Goal: Task Accomplishment & Management: Complete application form

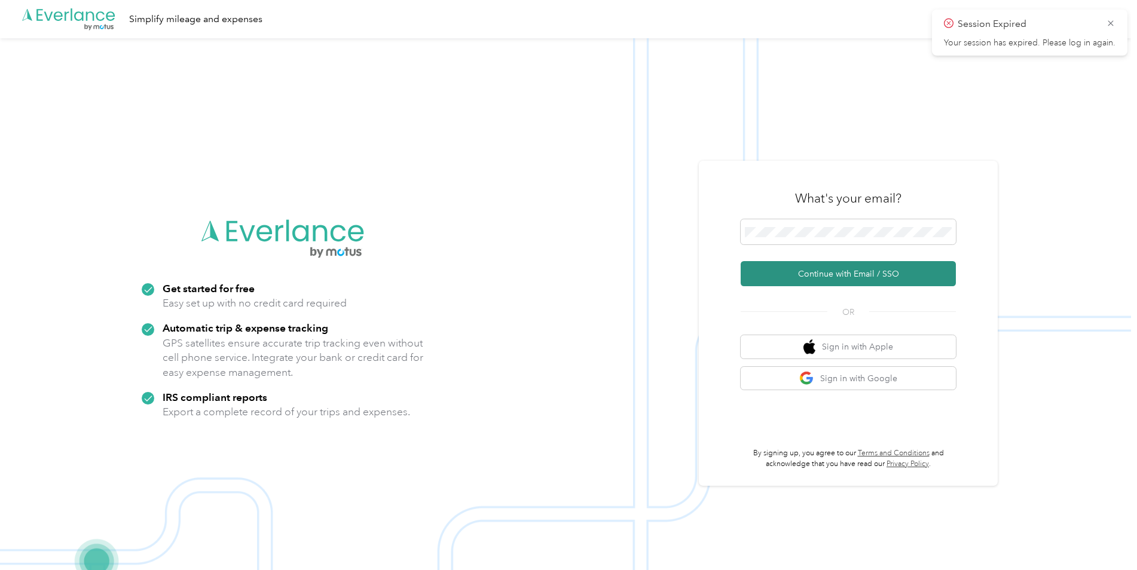
click at [828, 275] on button "Continue with Email / SSO" at bounding box center [848, 273] width 215 height 25
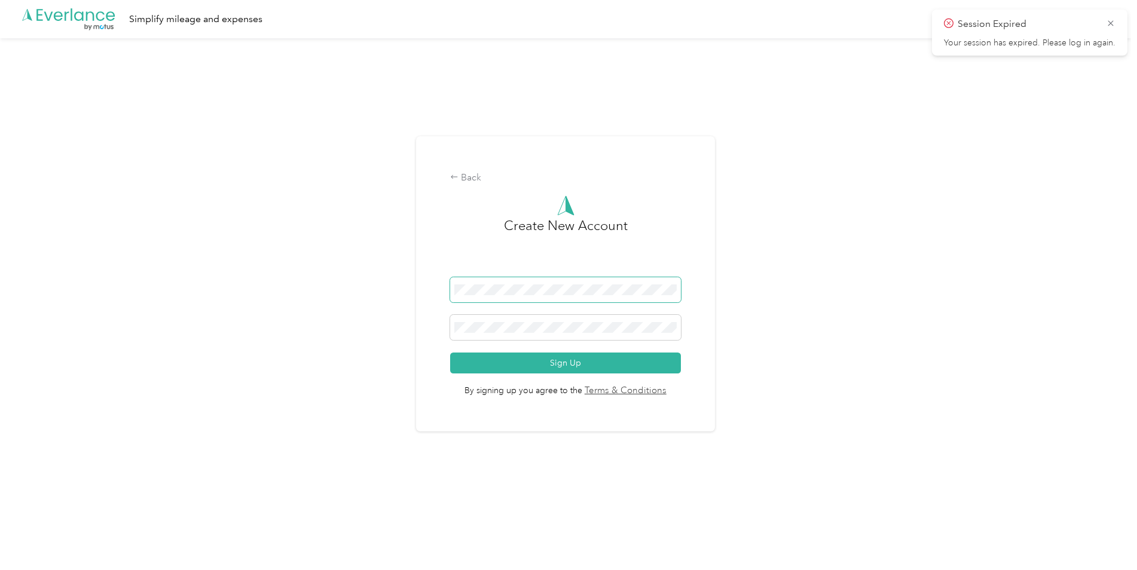
click at [392, 296] on div "Back Create New Account Sign Up By signing up you agree to the Terms & Conditio…" at bounding box center [565, 289] width 1131 height 502
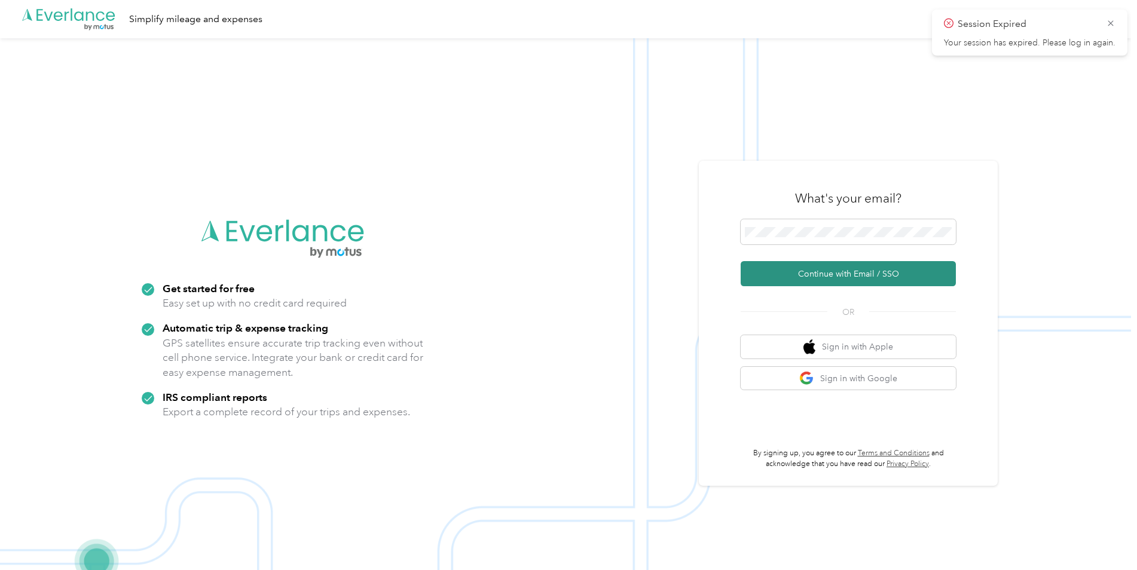
click at [837, 279] on button "Continue with Email / SSO" at bounding box center [848, 273] width 215 height 25
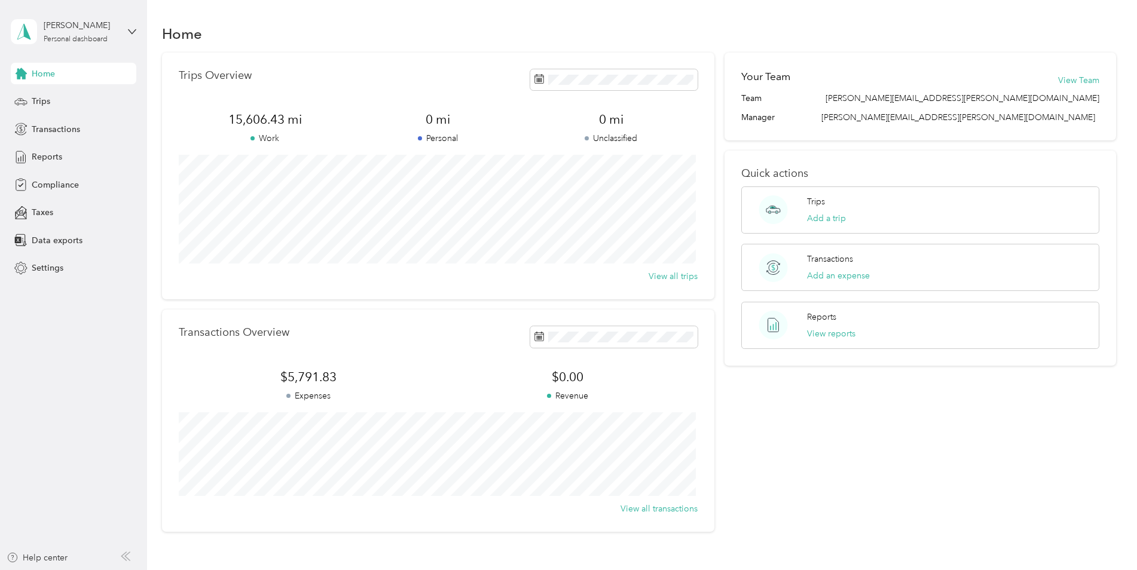
click at [837, 279] on button "Add an expense" at bounding box center [838, 276] width 63 height 13
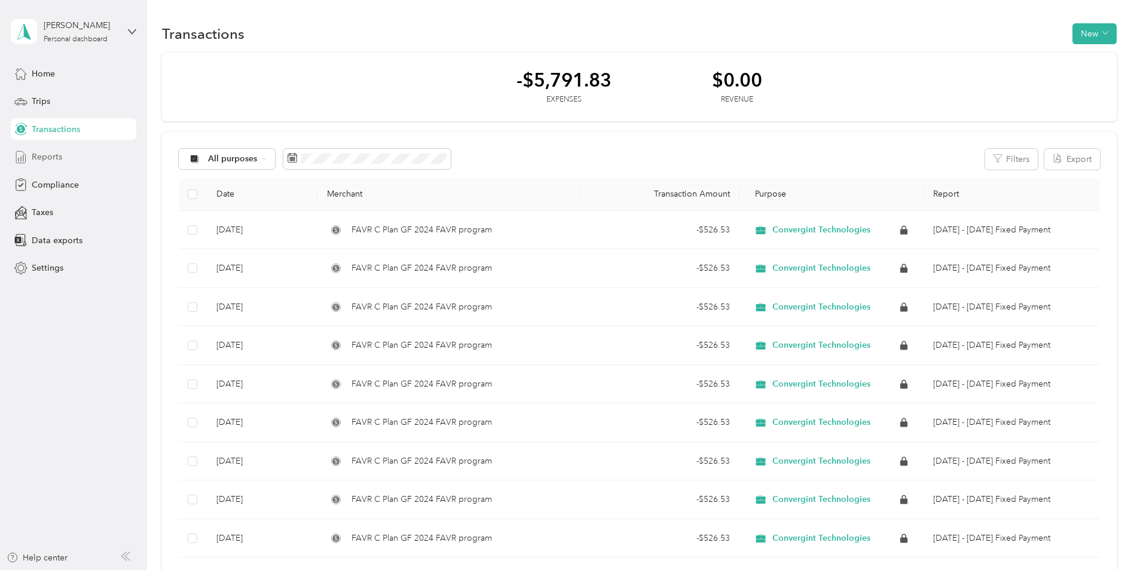
click at [53, 166] on div "Reports" at bounding box center [74, 157] width 126 height 22
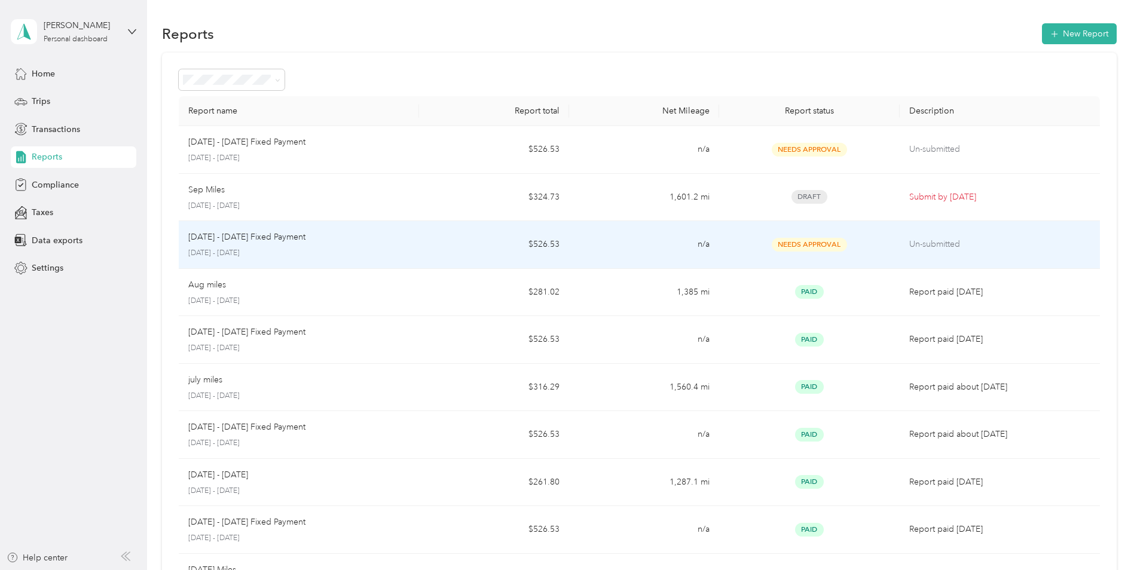
click at [311, 250] on p "[DATE] - [DATE]" at bounding box center [298, 253] width 221 height 11
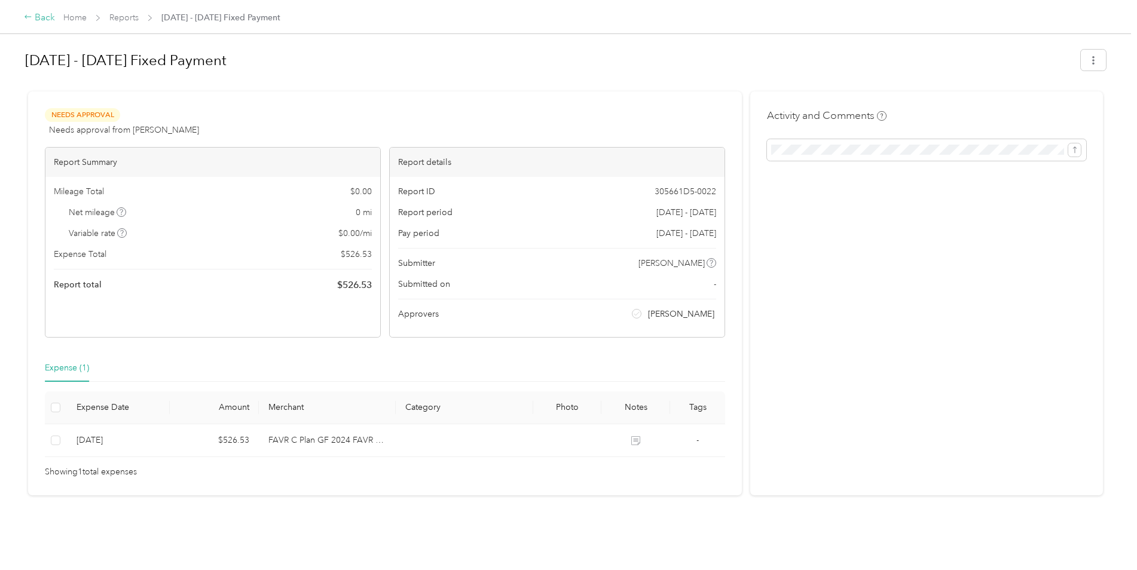
click at [34, 19] on div "Back" at bounding box center [39, 18] width 31 height 14
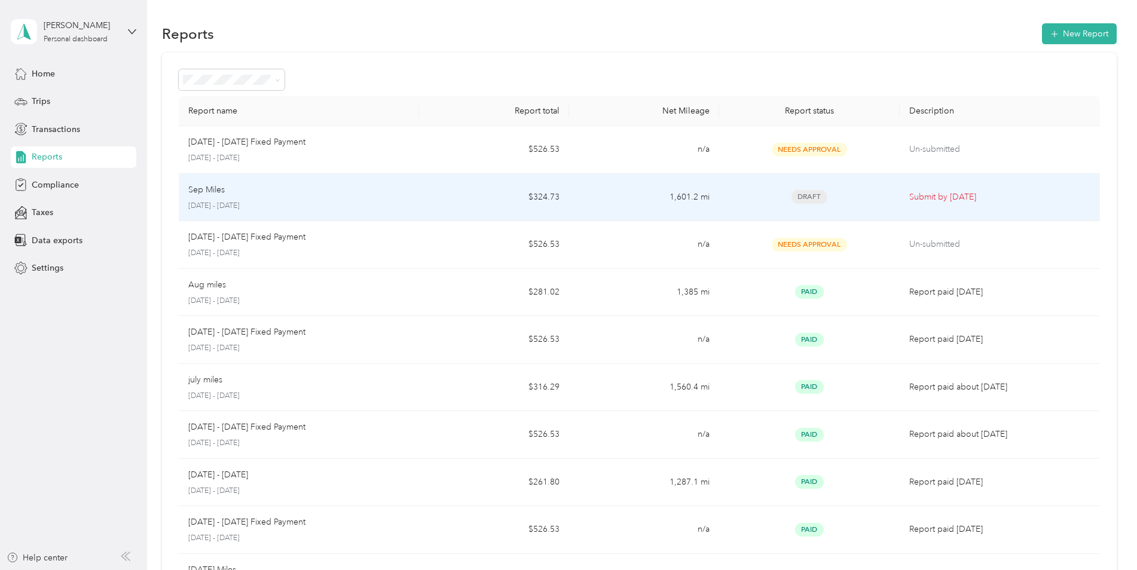
click at [923, 192] on p "Submit by [DATE]" at bounding box center [999, 197] width 181 height 13
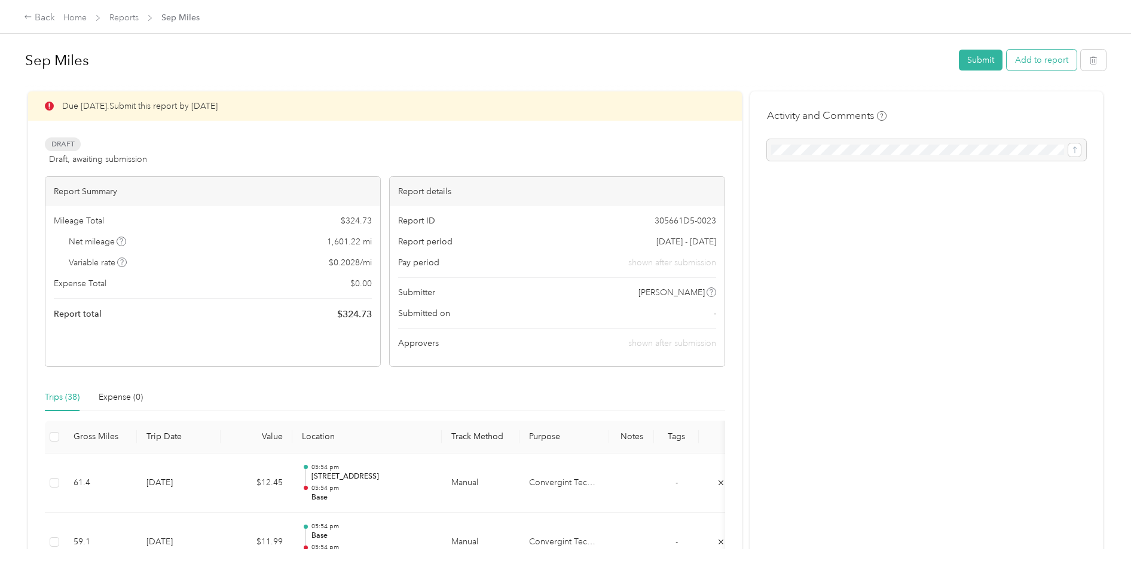
click at [1042, 59] on button "Add to report" at bounding box center [1042, 60] width 70 height 21
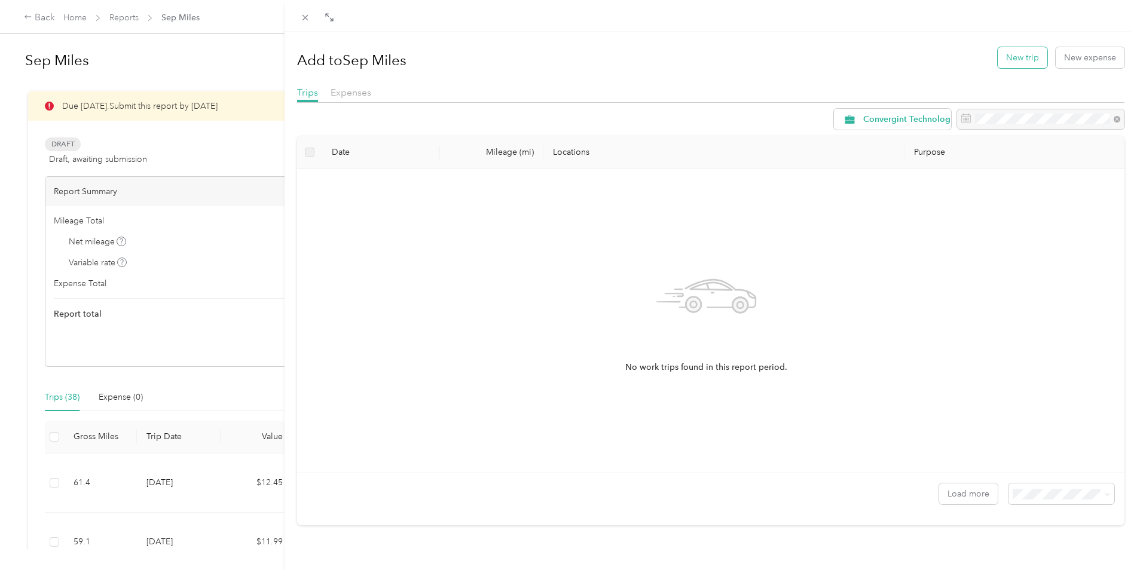
click at [1017, 57] on button "New trip" at bounding box center [1023, 57] width 50 height 21
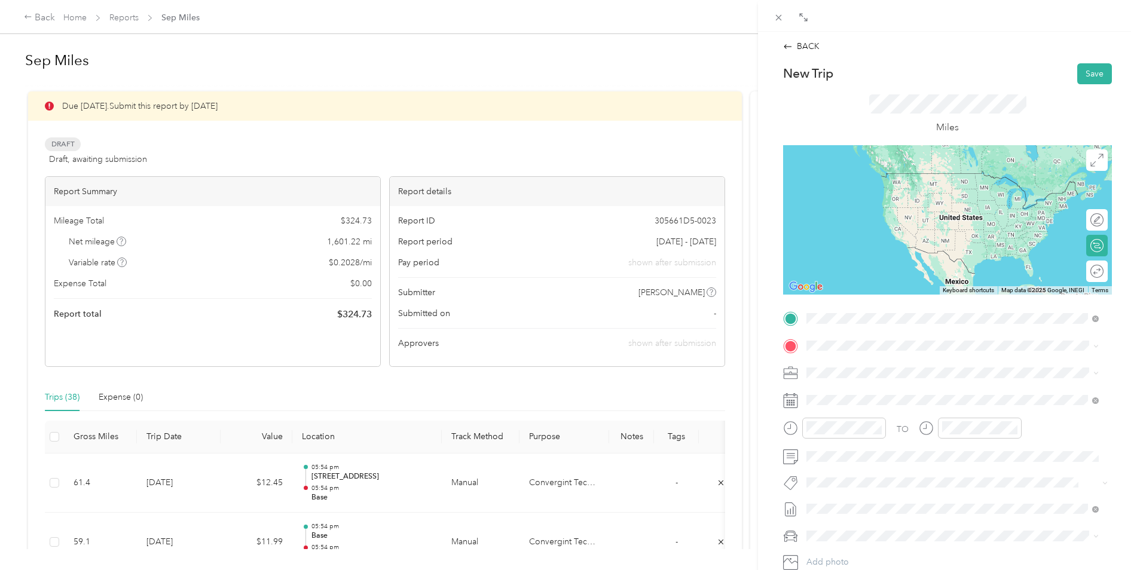
click at [840, 369] on strong "Base" at bounding box center [838, 365] width 19 height 11
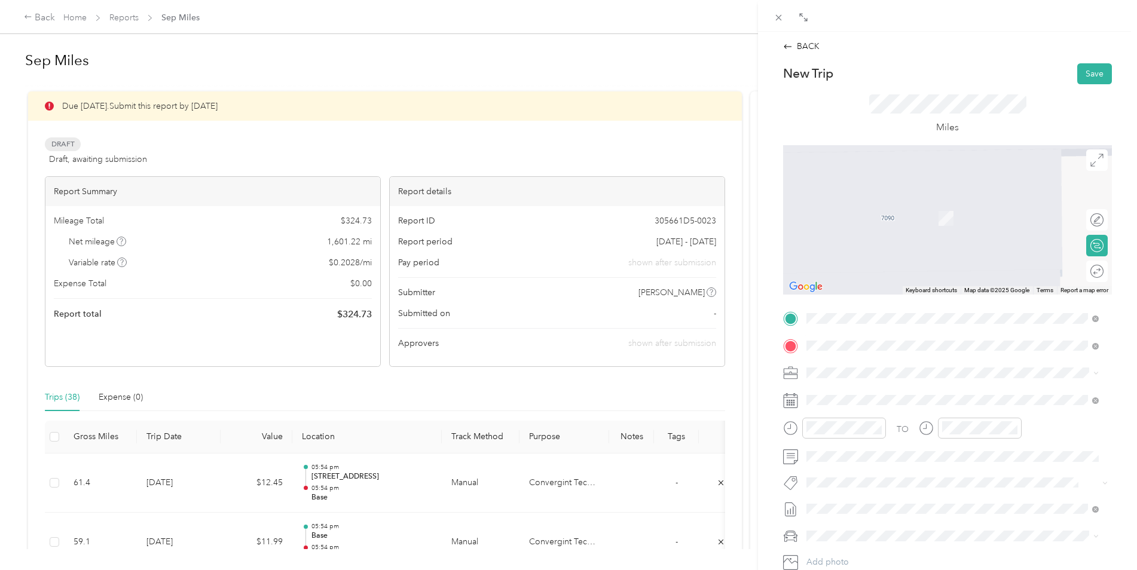
click at [845, 396] on div "[DEMOGRAPHIC_DATA][GEOGRAPHIC_DATA], [STREET_ADDRESS][PERSON_NAME]" at bounding box center [961, 407] width 265 height 38
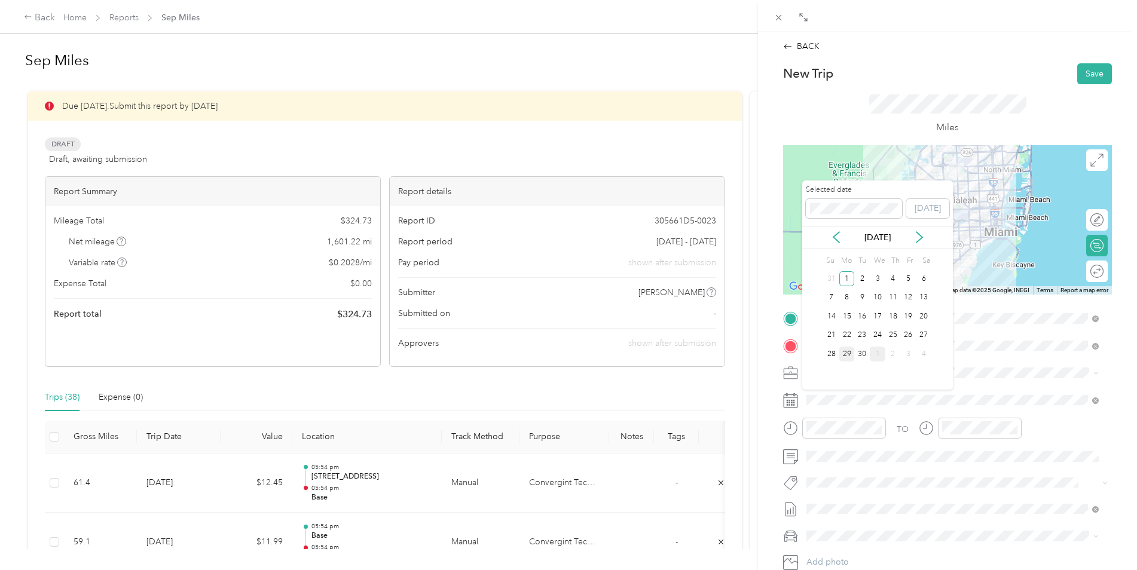
click at [845, 351] on div "29" at bounding box center [847, 354] width 16 height 15
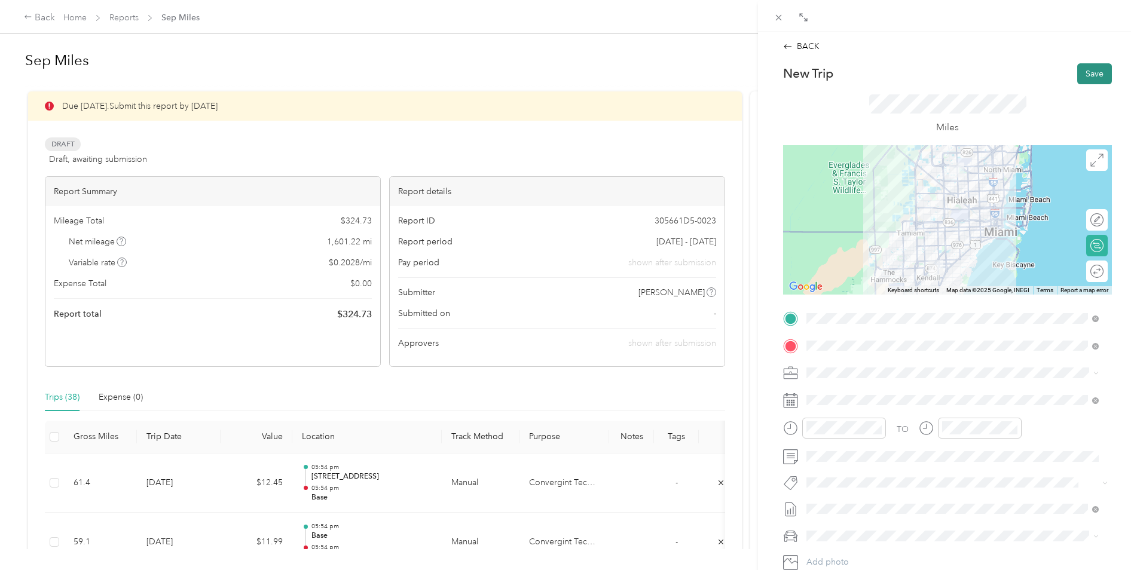
click at [1086, 75] on button "Save" at bounding box center [1094, 73] width 35 height 21
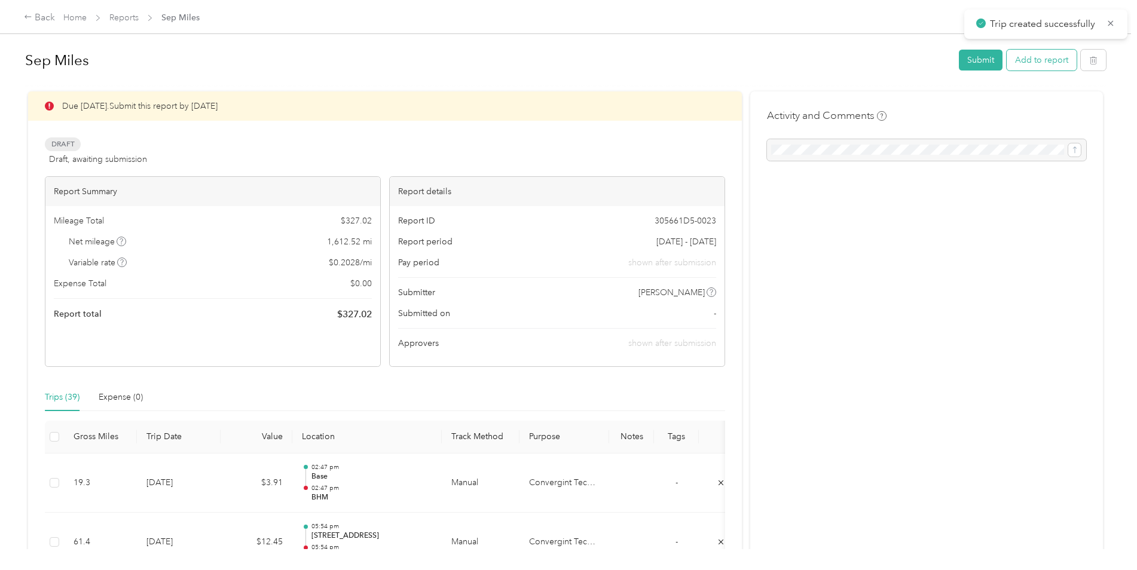
click at [1026, 66] on button "Add to report" at bounding box center [1042, 60] width 70 height 21
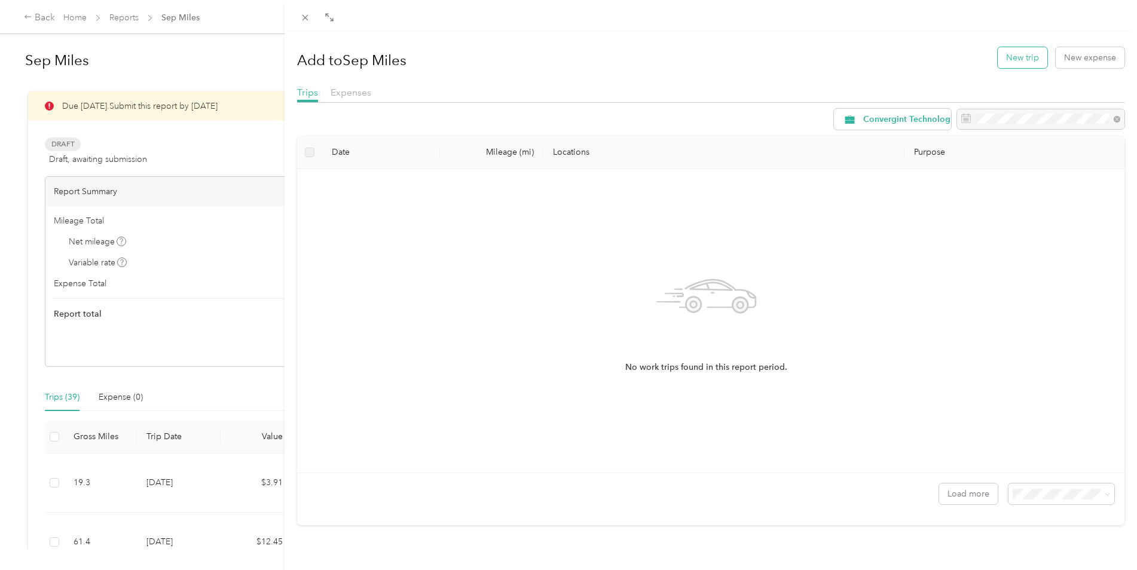
click at [998, 59] on button "New trip" at bounding box center [1023, 57] width 50 height 21
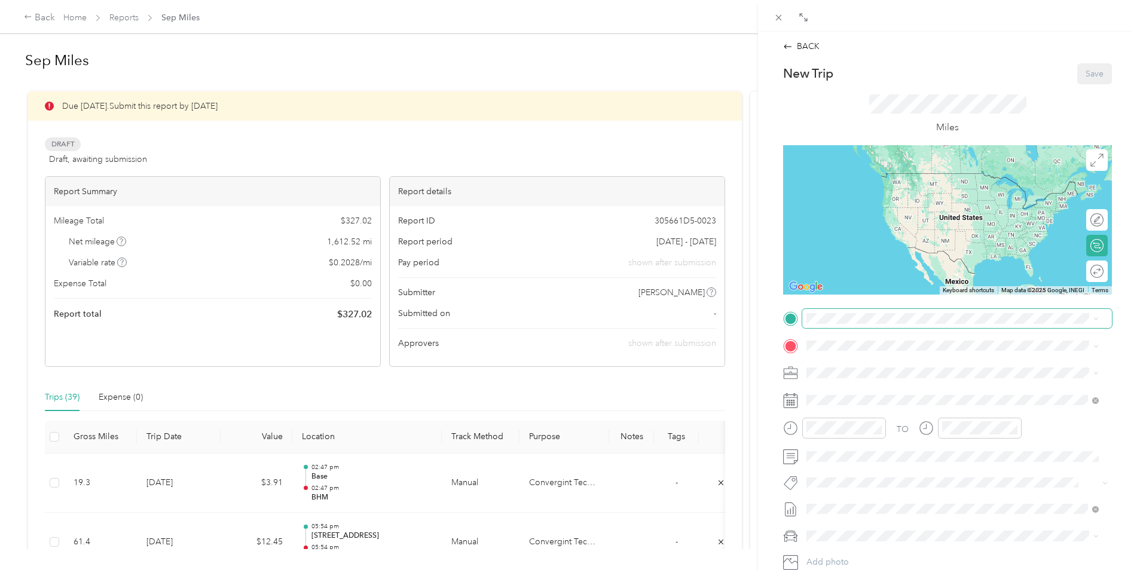
click at [834, 312] on span at bounding box center [957, 318] width 310 height 19
click at [830, 328] on span at bounding box center [957, 318] width 310 height 19
click at [839, 363] on strong "BHM" at bounding box center [838, 365] width 19 height 11
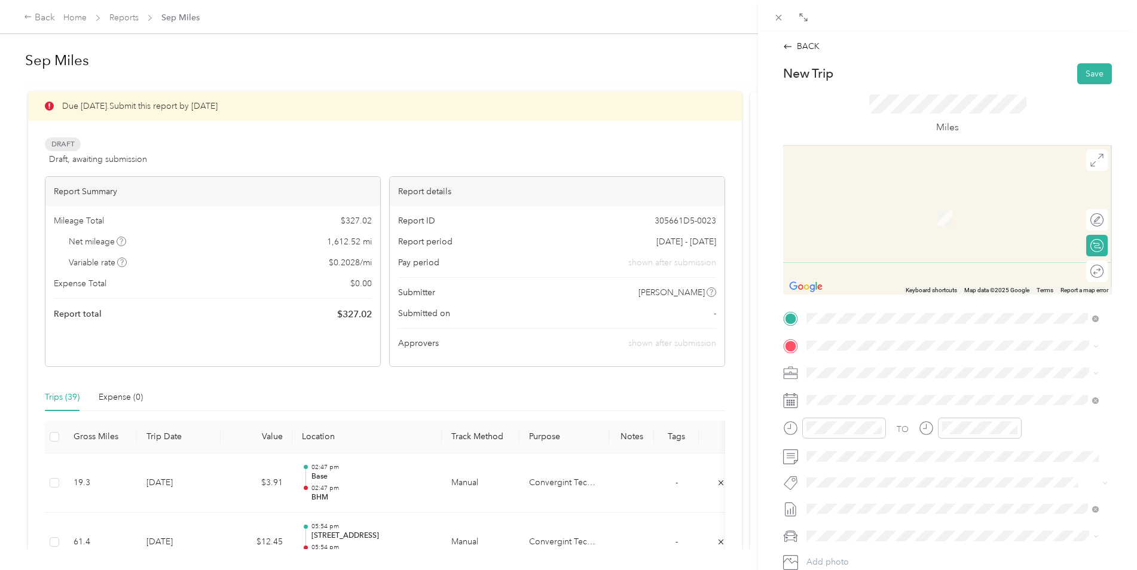
click at [839, 357] on div "TO Add photo" at bounding box center [947, 453] width 329 height 289
click at [850, 334] on div "TO Add photo" at bounding box center [947, 453] width 329 height 289
click at [851, 412] on span "[STREET_ADDRESS]" at bounding box center [867, 407] width 76 height 10
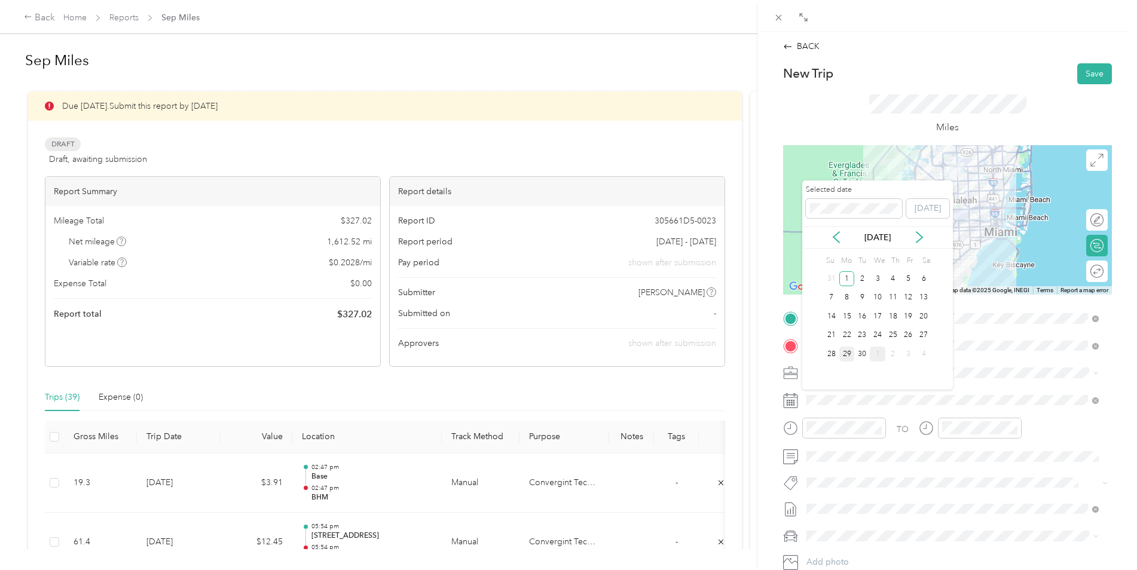
click at [846, 350] on div "29" at bounding box center [847, 354] width 16 height 15
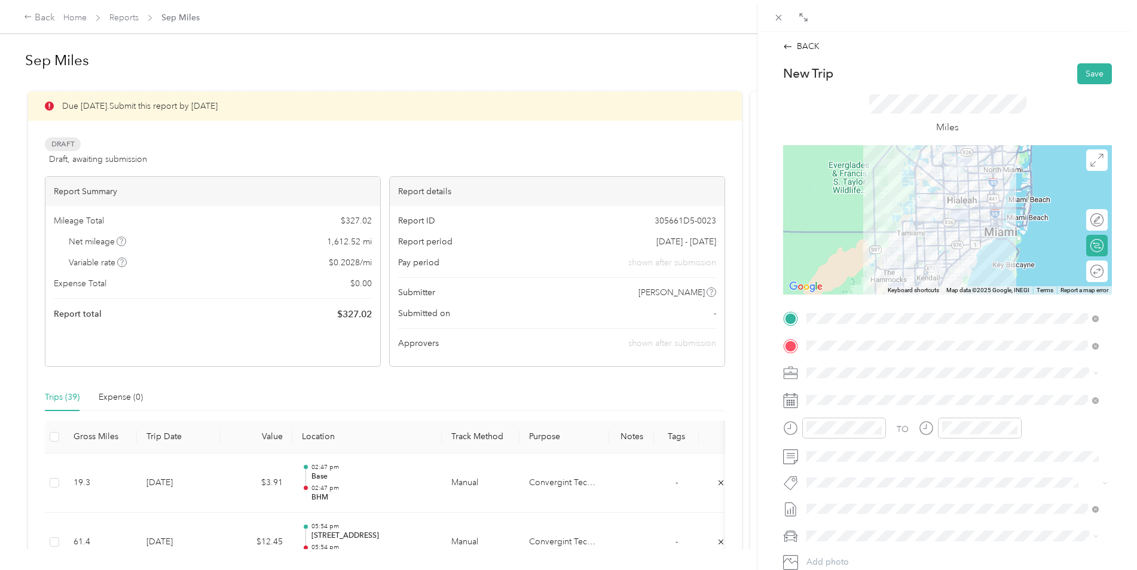
click at [1090, 85] on div "Miles" at bounding box center [947, 114] width 329 height 61
click at [1085, 69] on button "Save" at bounding box center [1094, 73] width 35 height 21
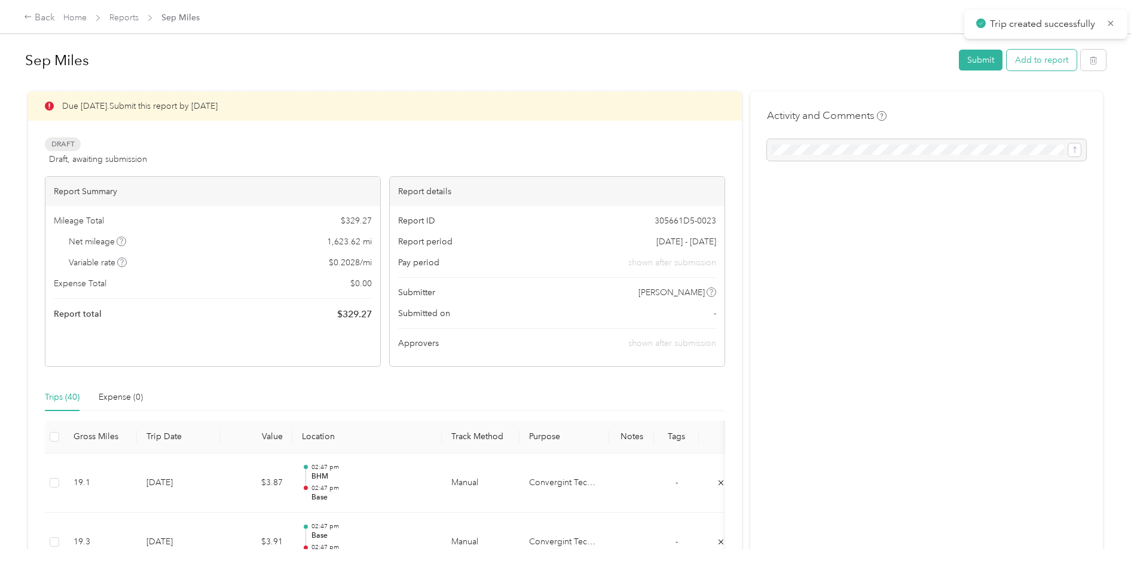
click at [1038, 63] on button "Add to report" at bounding box center [1042, 60] width 70 height 21
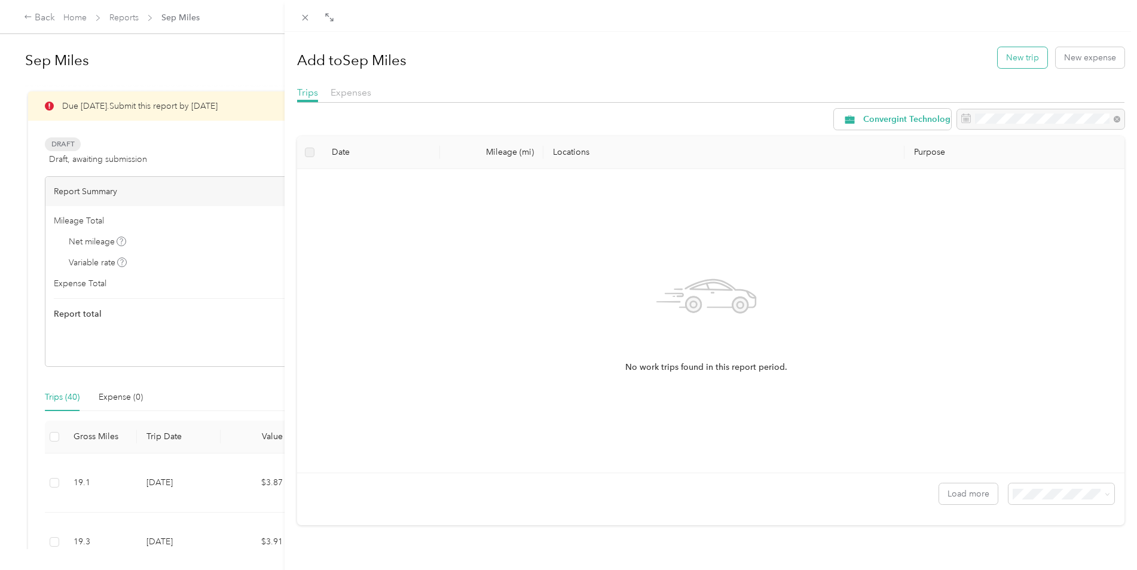
click at [1000, 58] on button "New trip" at bounding box center [1023, 57] width 50 height 21
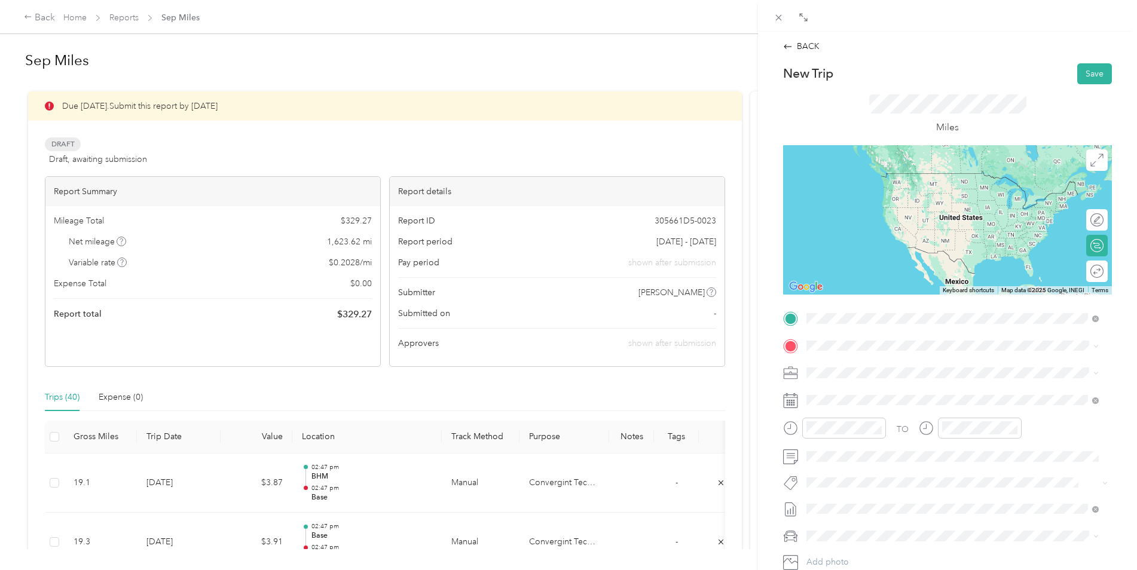
click at [843, 381] on span "[STREET_ADDRESS]" at bounding box center [867, 379] width 76 height 10
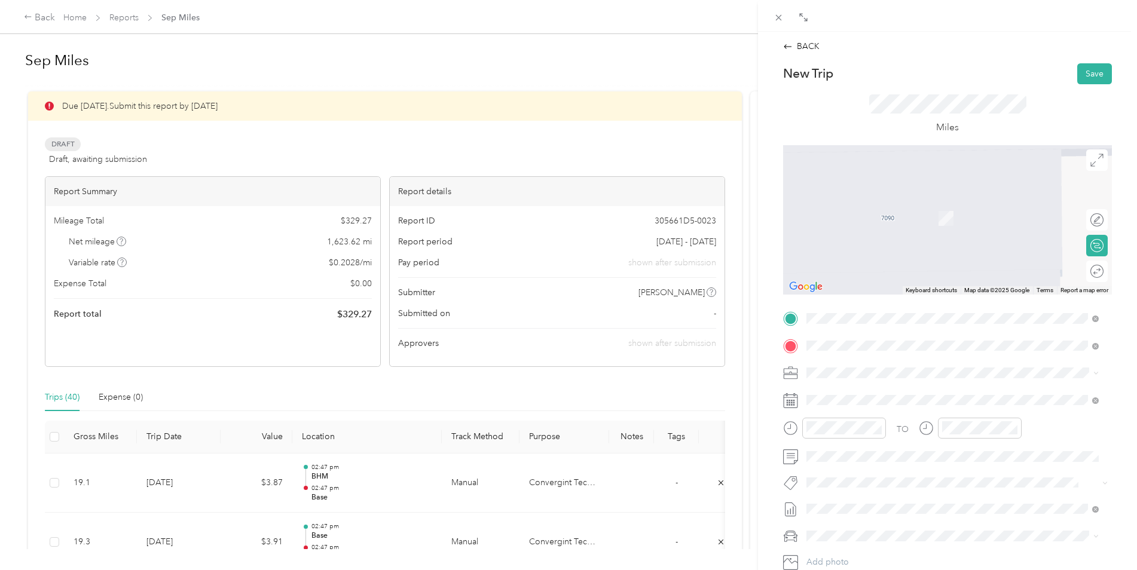
click at [853, 409] on span "[GEOGRAPHIC_DATA][STREET_ADDRESS][GEOGRAPHIC_DATA][GEOGRAPHIC_DATA]" at bounding box center [953, 413] width 248 height 23
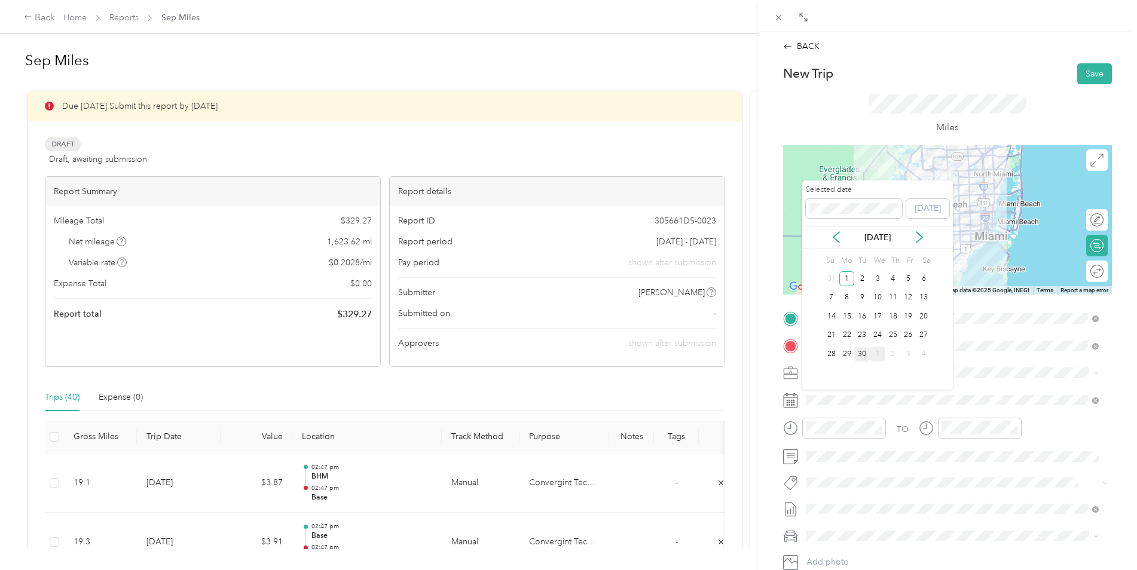
click at [857, 355] on div "30" at bounding box center [862, 354] width 16 height 15
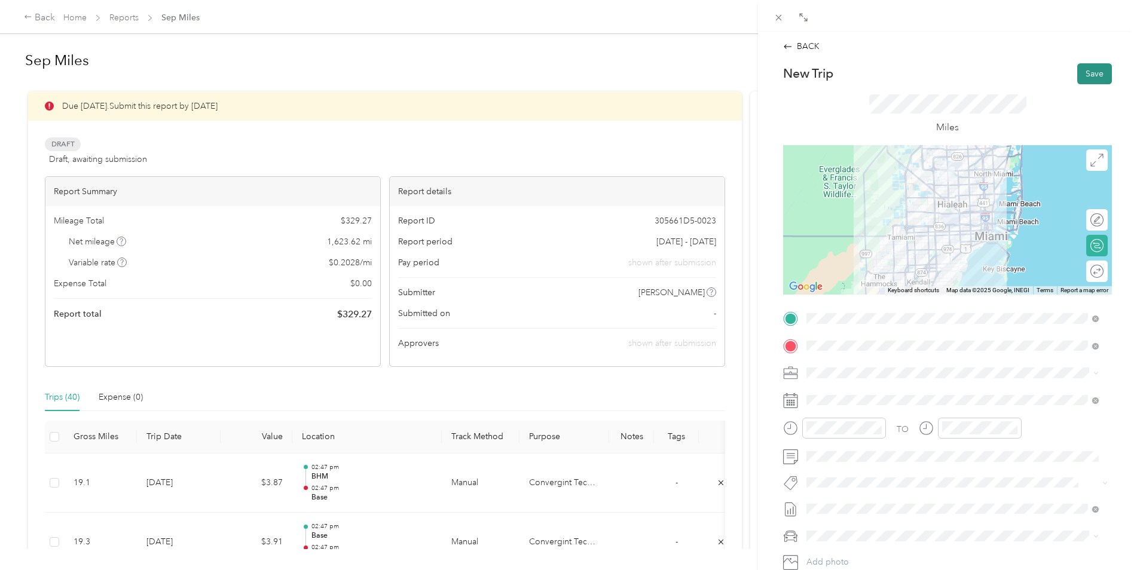
click at [1086, 77] on button "Save" at bounding box center [1094, 73] width 35 height 21
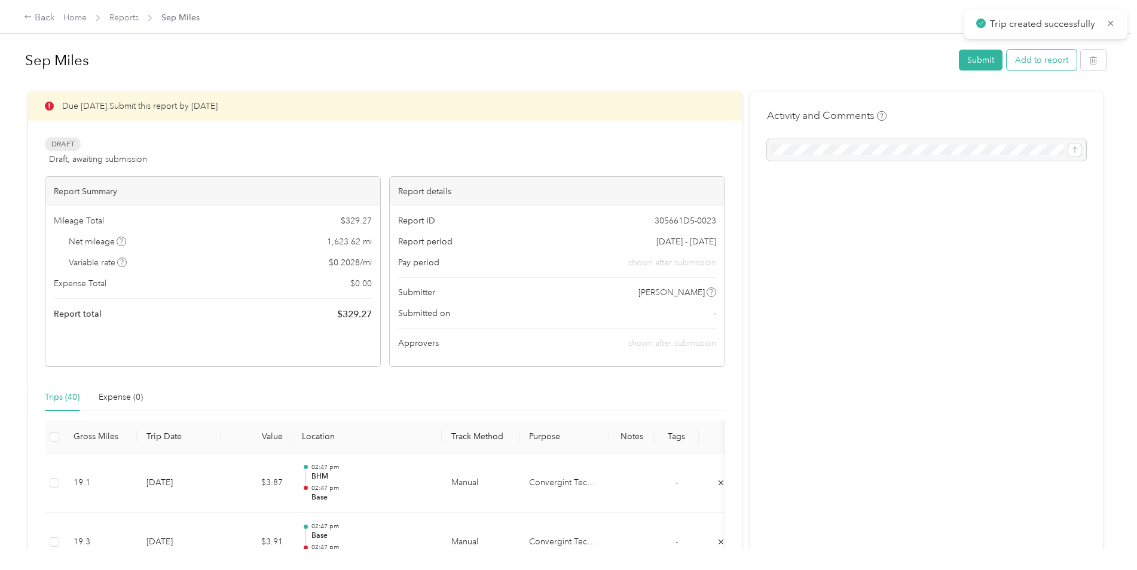
click at [1030, 50] on button "Add to report" at bounding box center [1042, 60] width 70 height 21
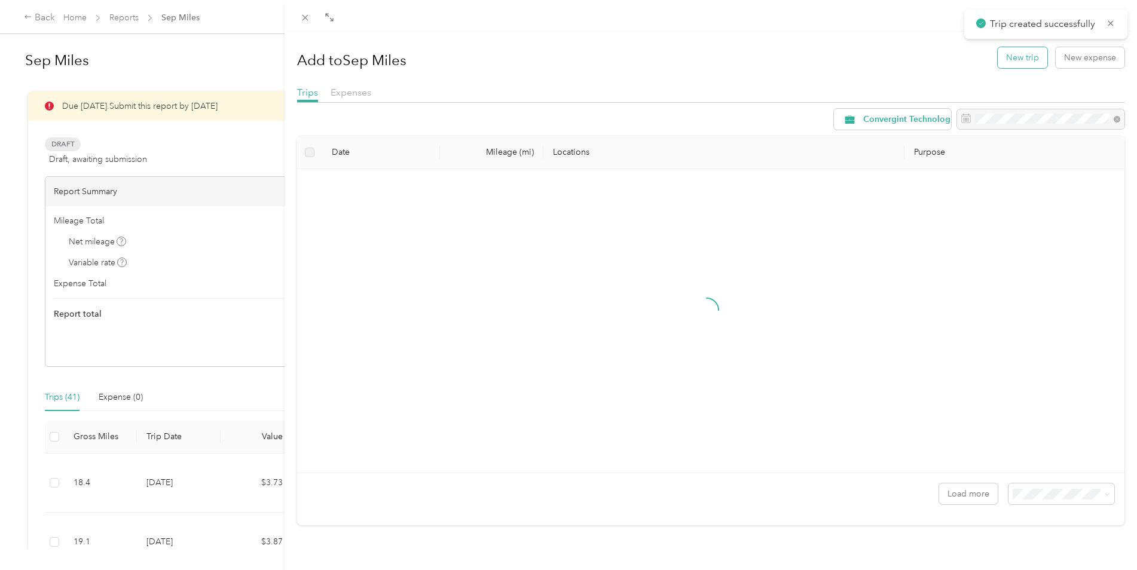
click at [1010, 53] on button "New trip" at bounding box center [1023, 57] width 50 height 21
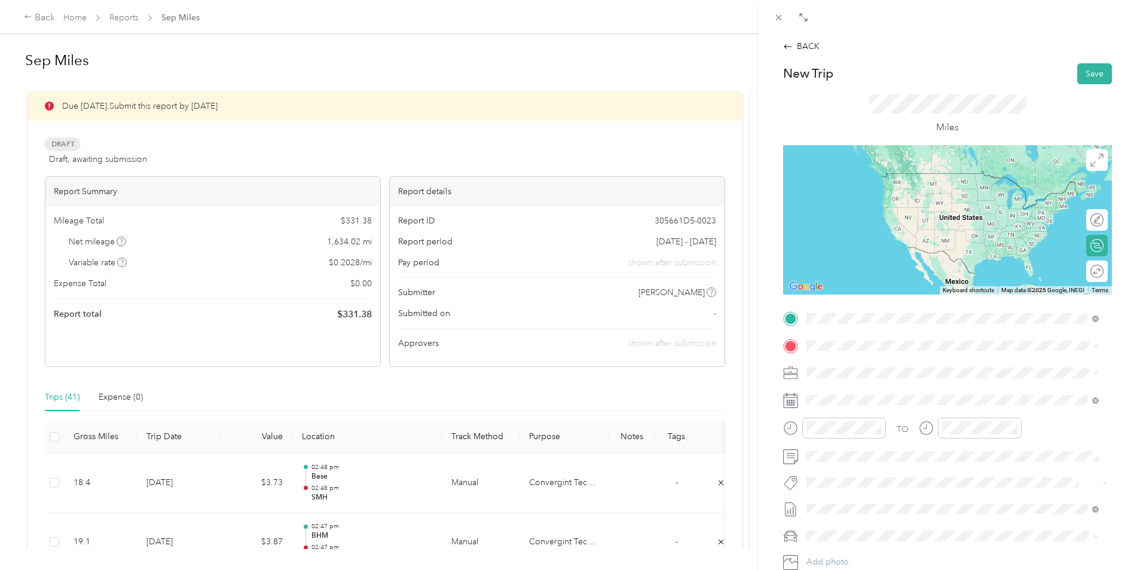
click at [830, 375] on span "[GEOGRAPHIC_DATA][STREET_ADDRESS][GEOGRAPHIC_DATA][GEOGRAPHIC_DATA]" at bounding box center [953, 385] width 248 height 23
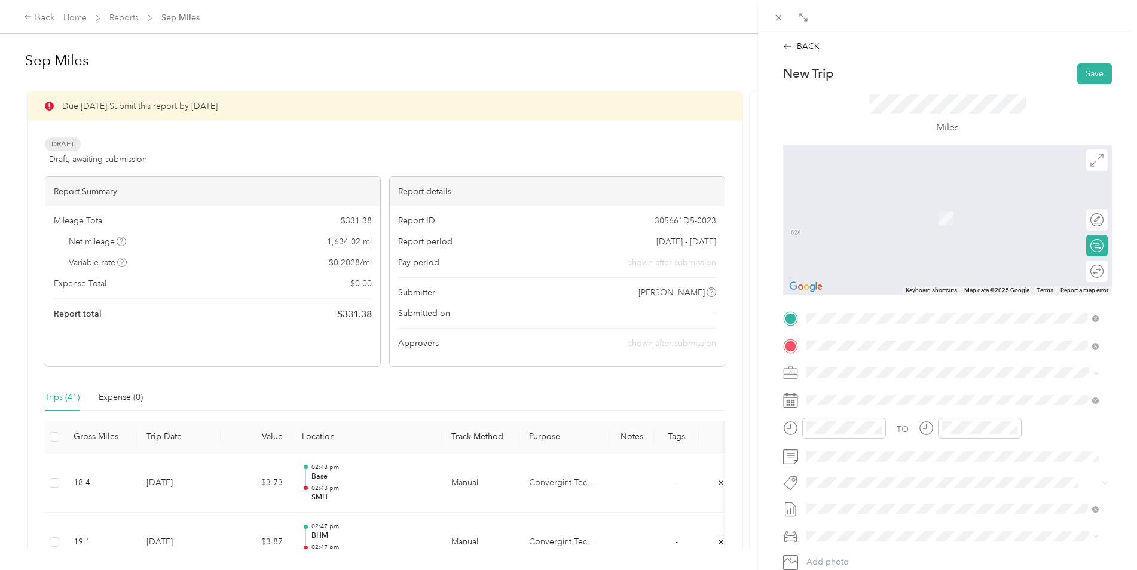
click at [855, 406] on span "[STREET_ADDRESS]" at bounding box center [867, 407] width 76 height 10
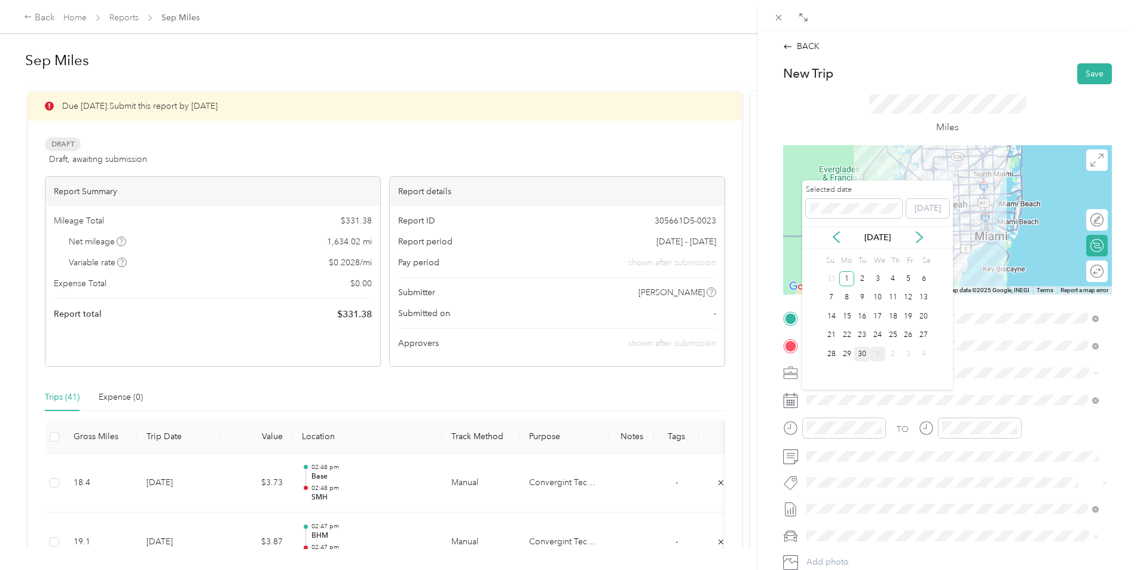
click at [861, 352] on div "30" at bounding box center [862, 354] width 16 height 15
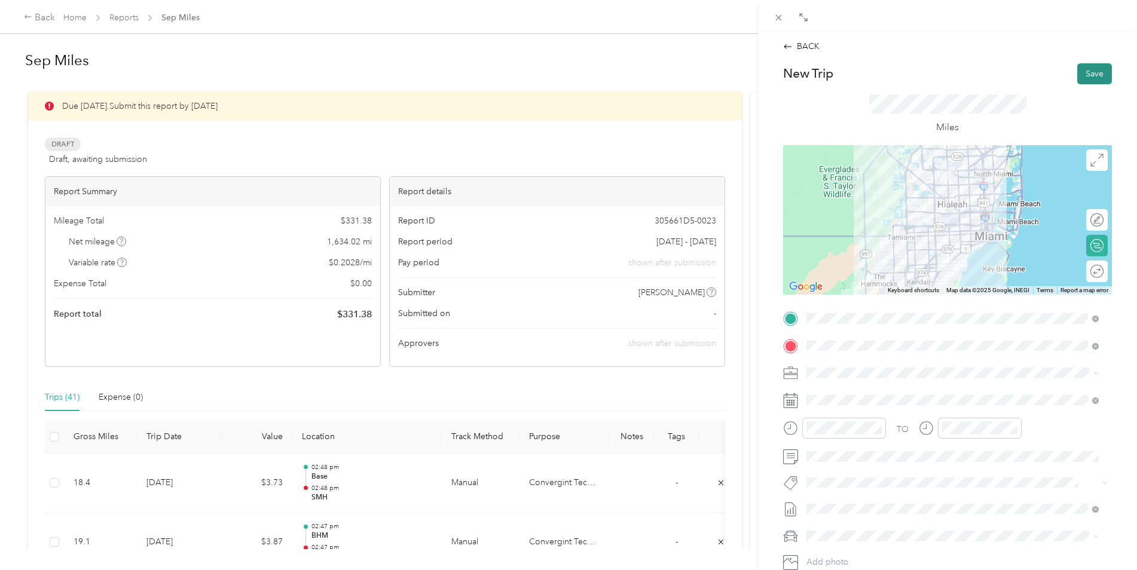
click at [1086, 69] on button "Save" at bounding box center [1094, 73] width 35 height 21
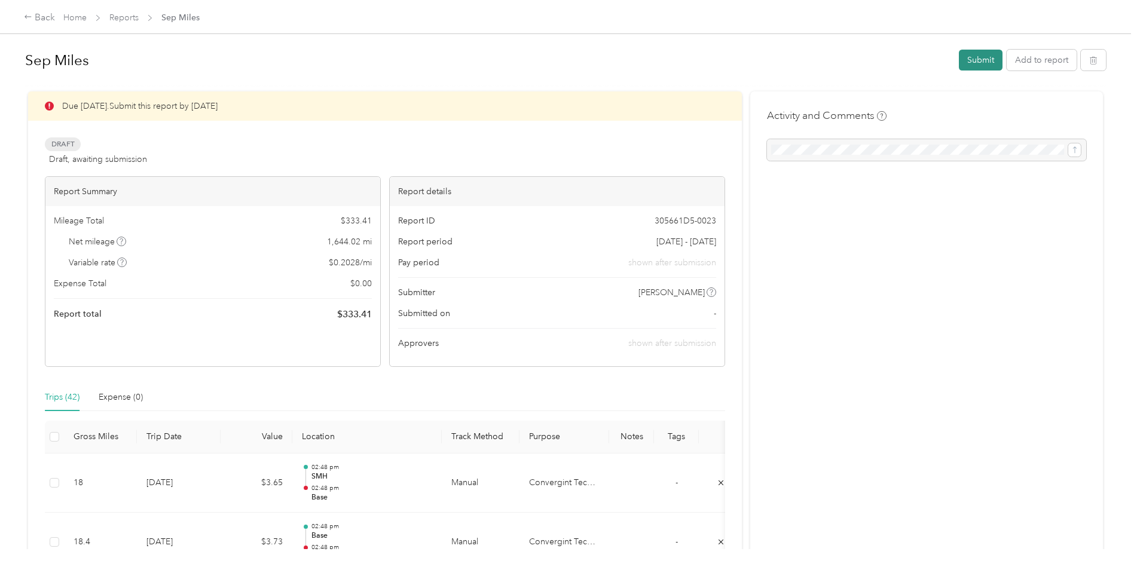
click at [988, 56] on button "Submit" at bounding box center [981, 60] width 44 height 21
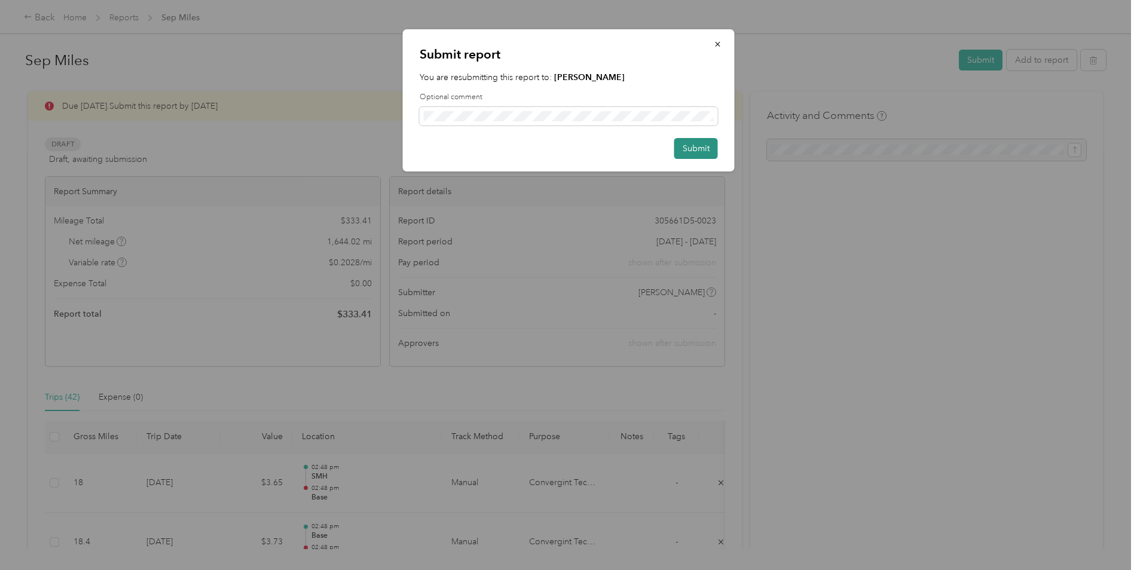
click at [690, 154] on button "Submit" at bounding box center [696, 148] width 44 height 21
